Goal: Task Accomplishment & Management: Complete application form

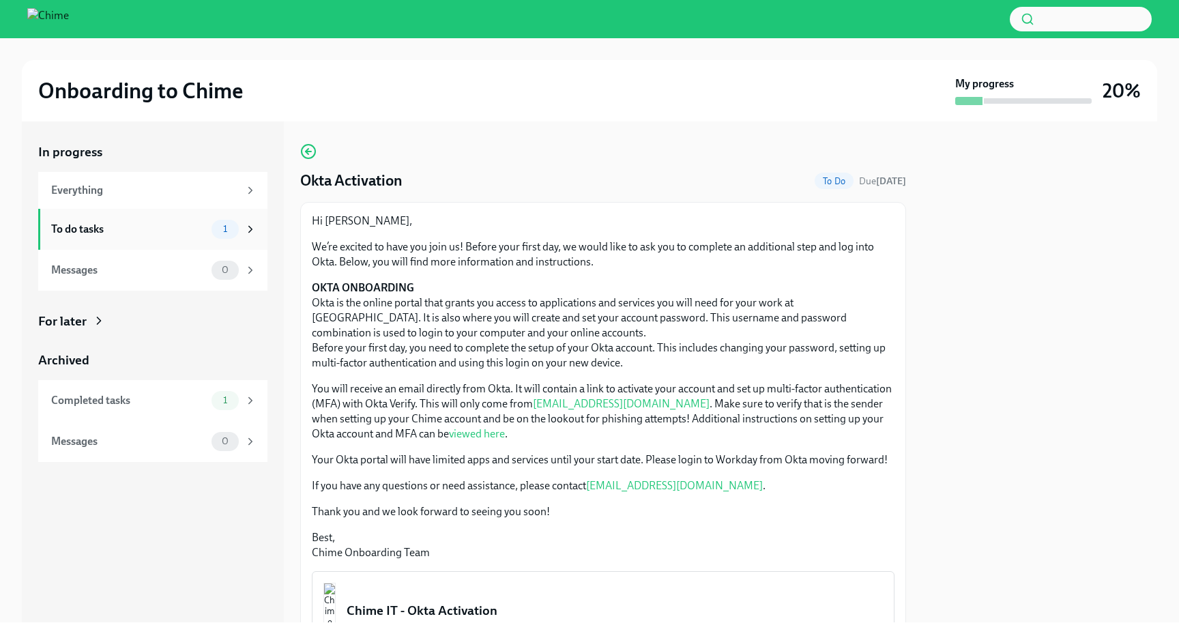
click at [195, 229] on div "To do tasks" at bounding box center [128, 229] width 155 height 15
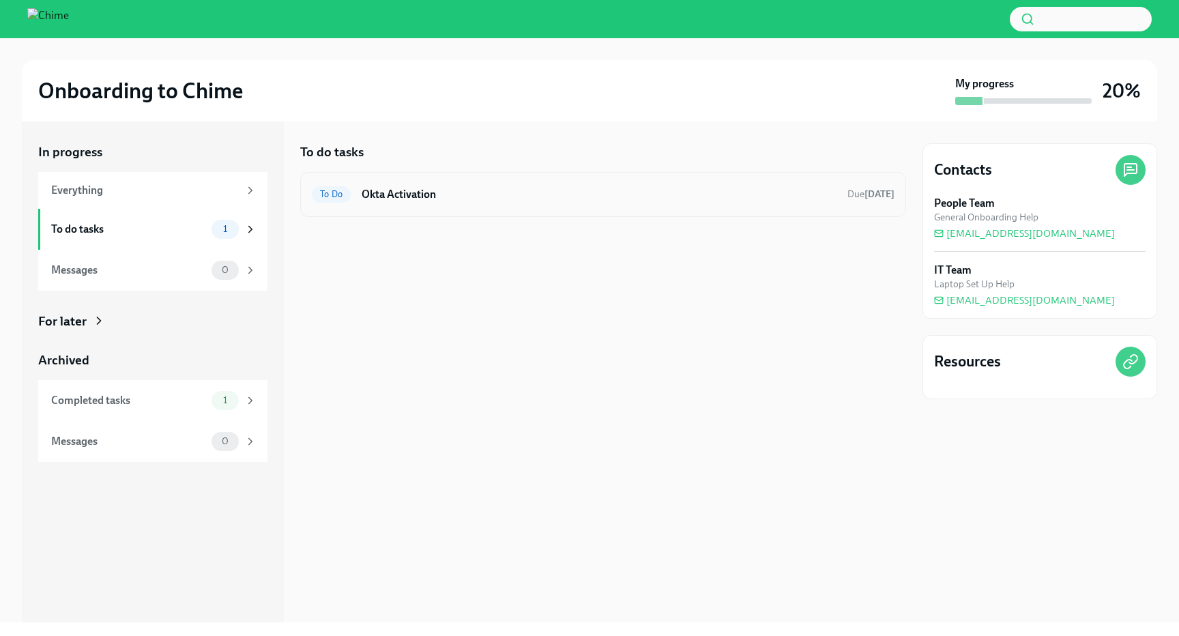
click at [375, 203] on div "To Do Okta Activation Due [DATE]" at bounding box center [603, 195] width 583 height 22
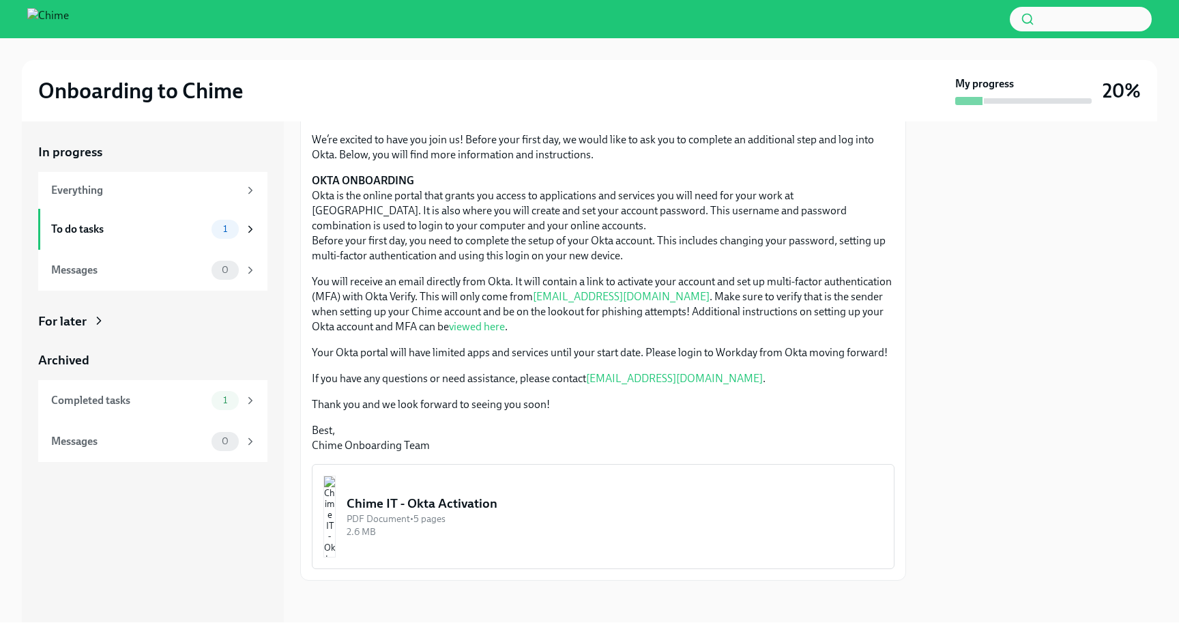
scroll to position [109, 0]
click at [336, 492] on img "button" at bounding box center [329, 515] width 12 height 82
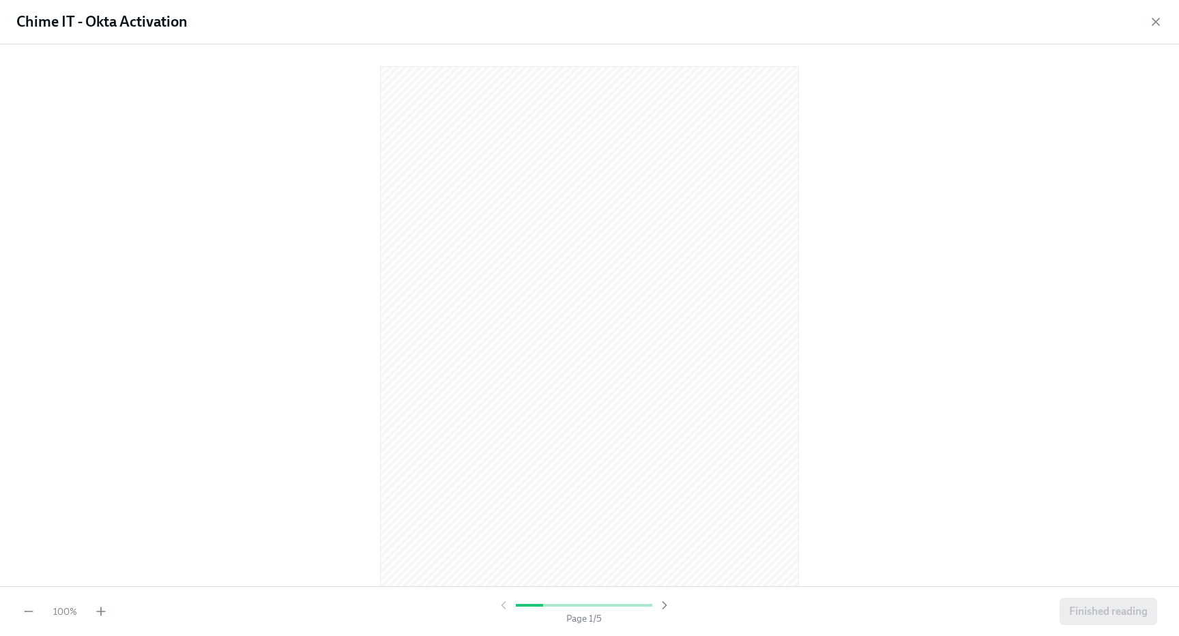
scroll to position [0, 0]
click at [1153, 23] on icon "button" at bounding box center [1156, 22] width 14 height 14
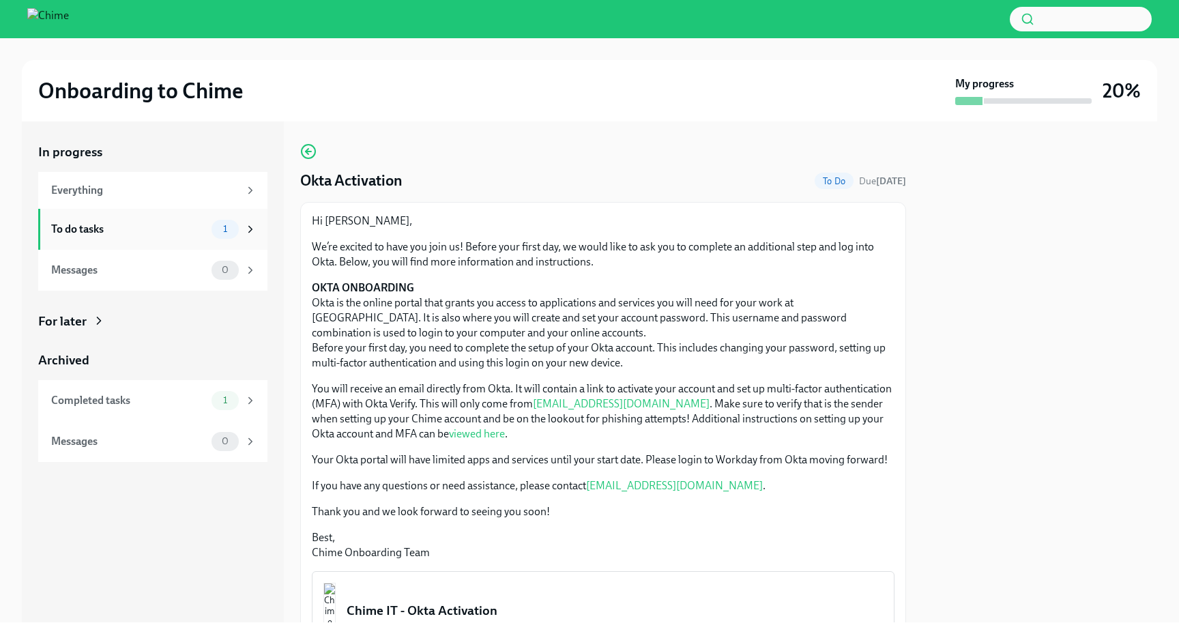
click at [175, 223] on div "To do tasks" at bounding box center [128, 229] width 155 height 15
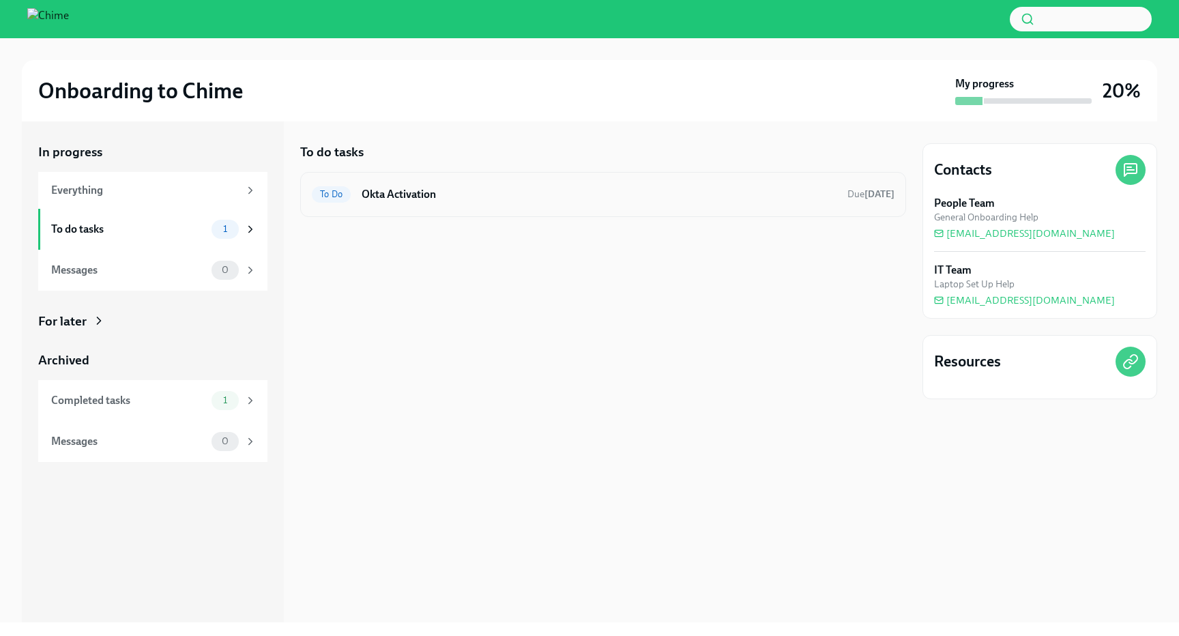
click at [394, 193] on h6 "Okta Activation" at bounding box center [599, 194] width 475 height 15
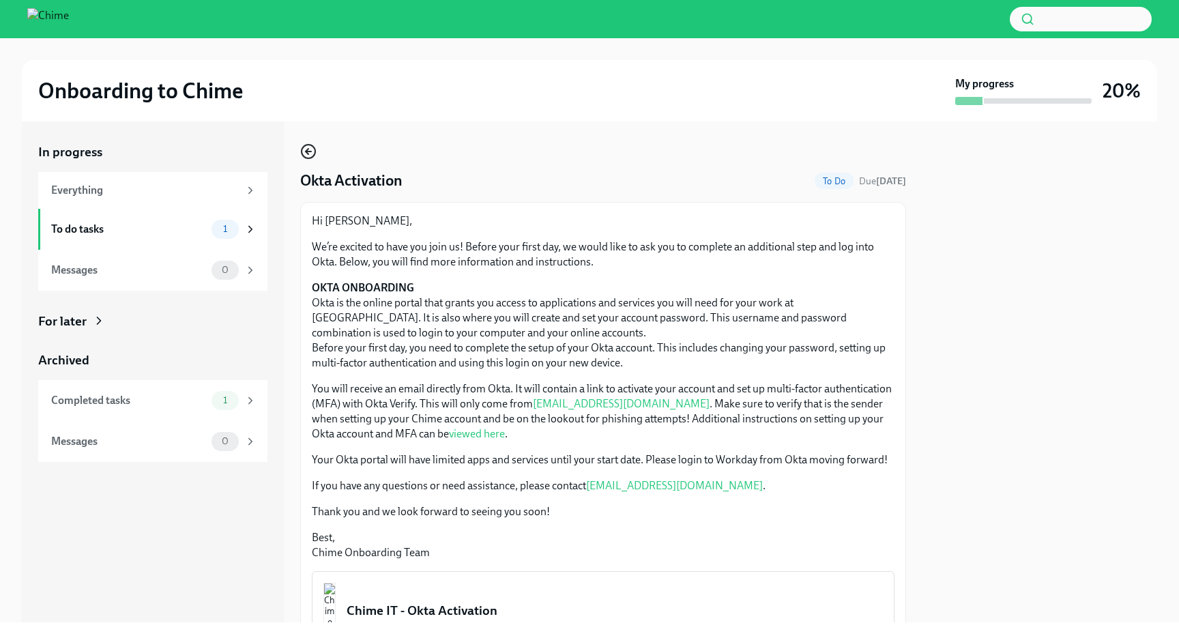
click at [306, 150] on icon "button" at bounding box center [307, 151] width 3 height 5
